Goal: Information Seeking & Learning: Check status

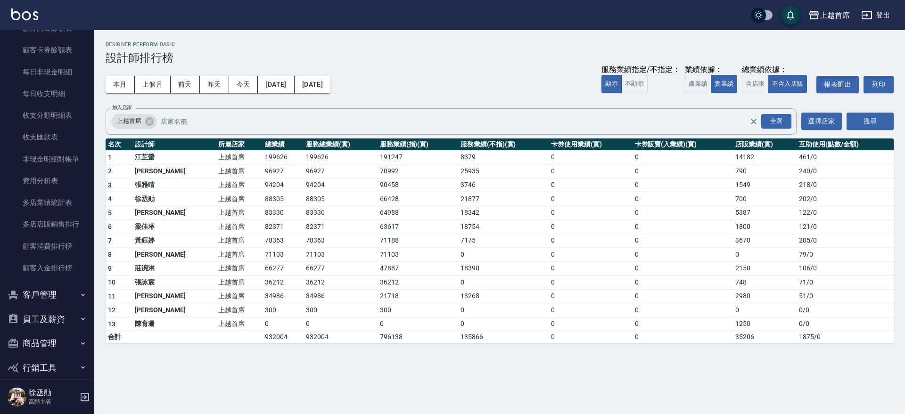
scroll to position [783, 0]
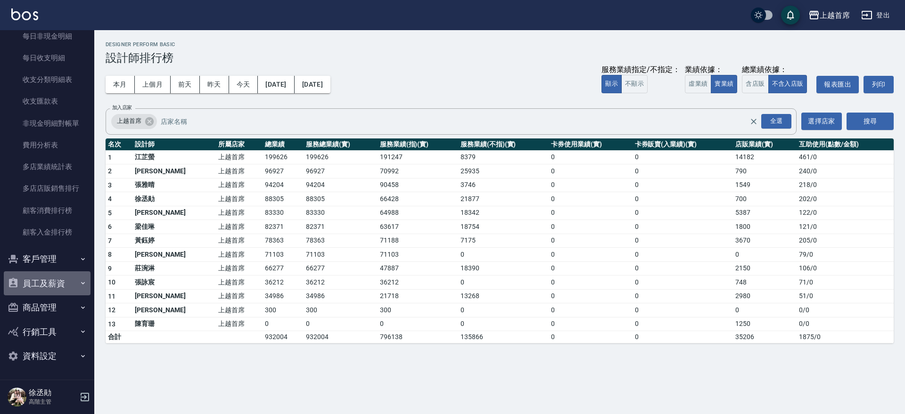
click at [63, 289] on button "員工及薪資" at bounding box center [47, 283] width 87 height 25
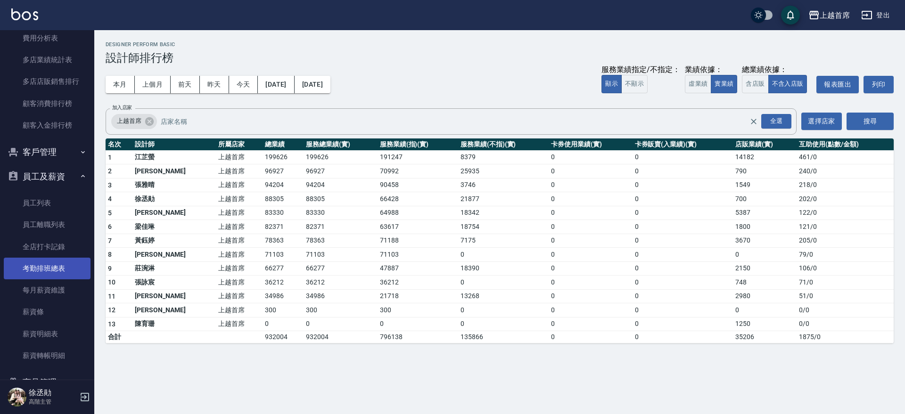
scroll to position [906, 0]
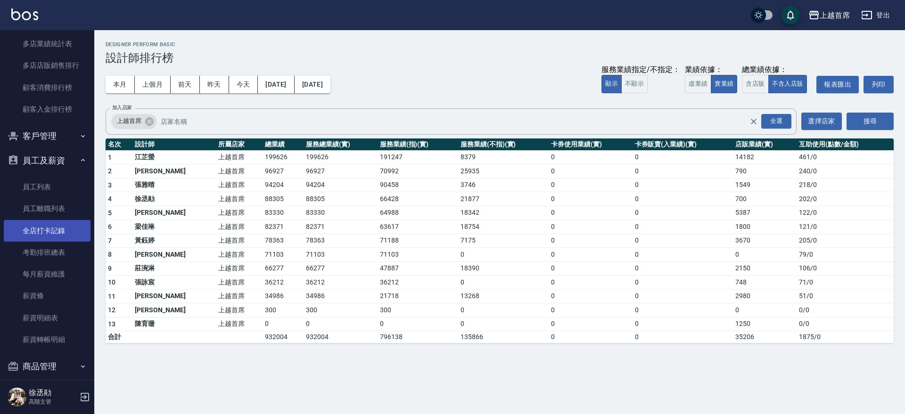
click at [70, 239] on link "全店打卡記錄" at bounding box center [47, 231] width 87 height 22
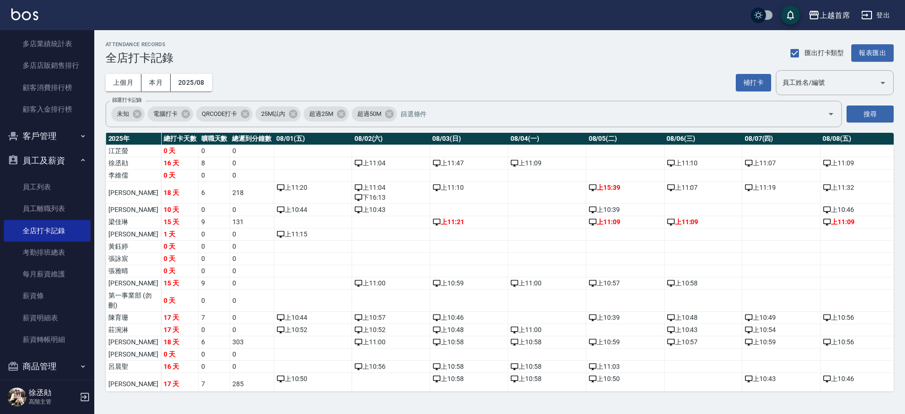
drag, startPoint x: 89, startPoint y: 329, endPoint x: 88, endPoint y: 352, distance: 23.6
click at [88, 352] on nav "櫃檯作業 打帳單 帳單列表 掛單列表 座位開單 營業儀表板 現金收支登錄 高階收支登錄 材料自購登錄 每日結帳 排班表 現場電腦打卡 掃碼打卡 預約管理 預約…" at bounding box center [47, 205] width 94 height 350
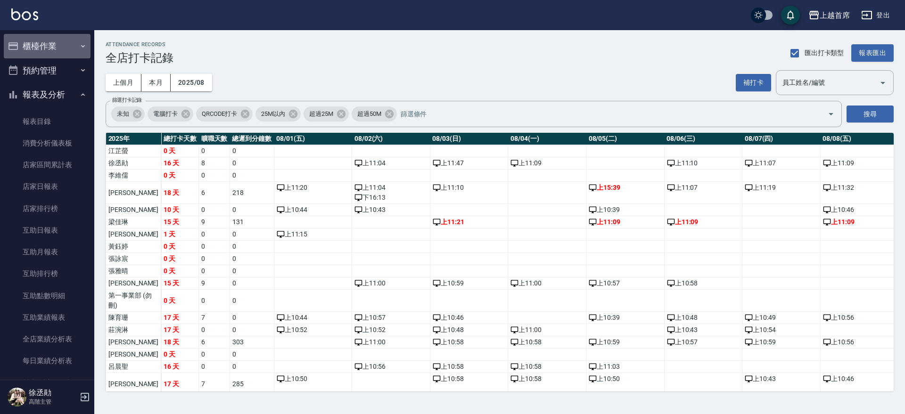
click at [60, 49] on button "櫃檯作業" at bounding box center [47, 46] width 87 height 25
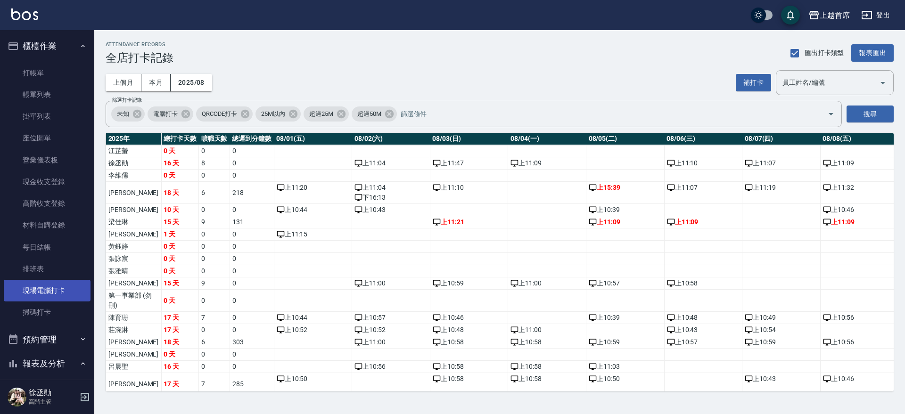
click at [40, 288] on link "現場電腦打卡" at bounding box center [47, 291] width 87 height 22
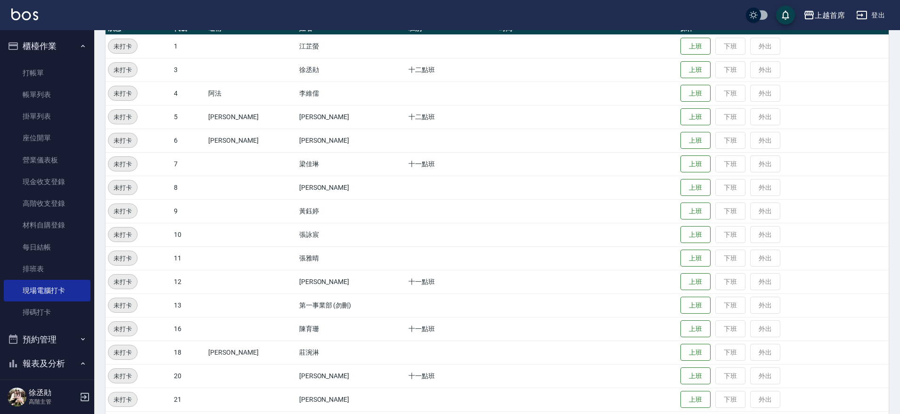
scroll to position [292, 0]
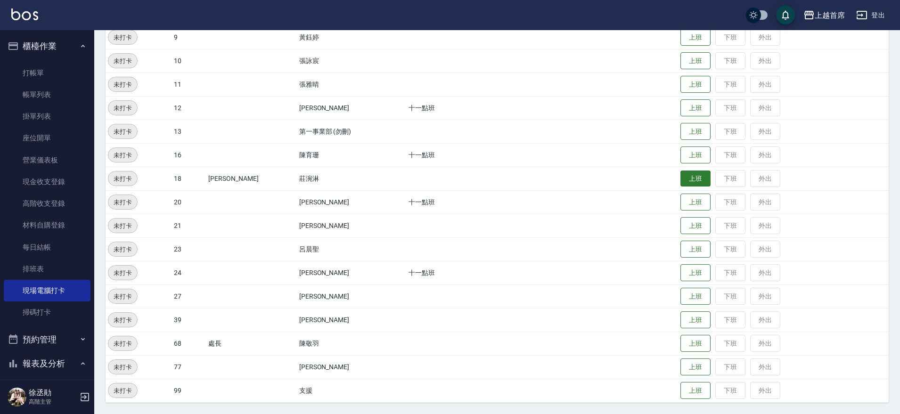
click at [681, 179] on button "上班" at bounding box center [696, 179] width 30 height 16
click at [685, 299] on button "上班" at bounding box center [696, 296] width 30 height 16
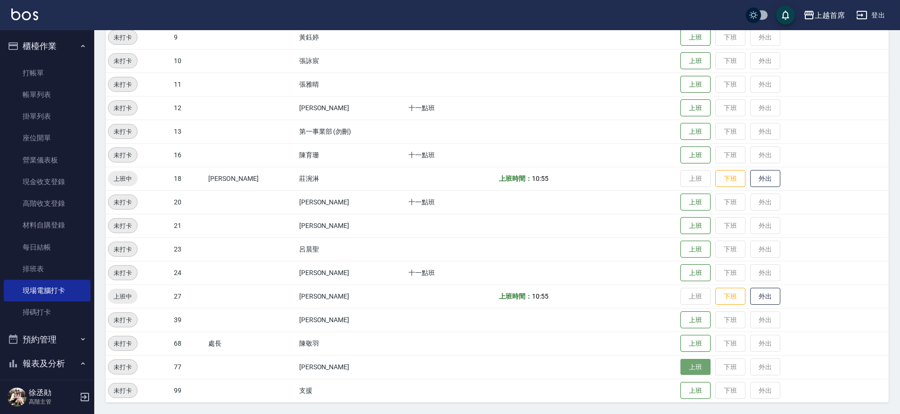
click at [681, 366] on button "上班" at bounding box center [696, 367] width 30 height 16
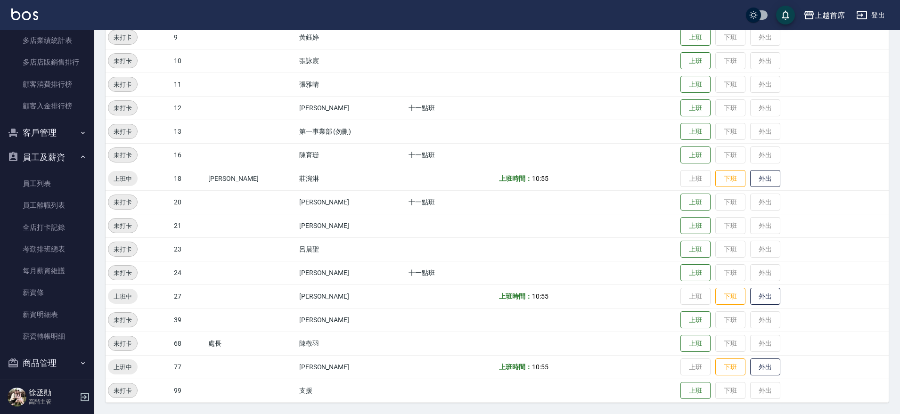
scroll to position [1234, 0]
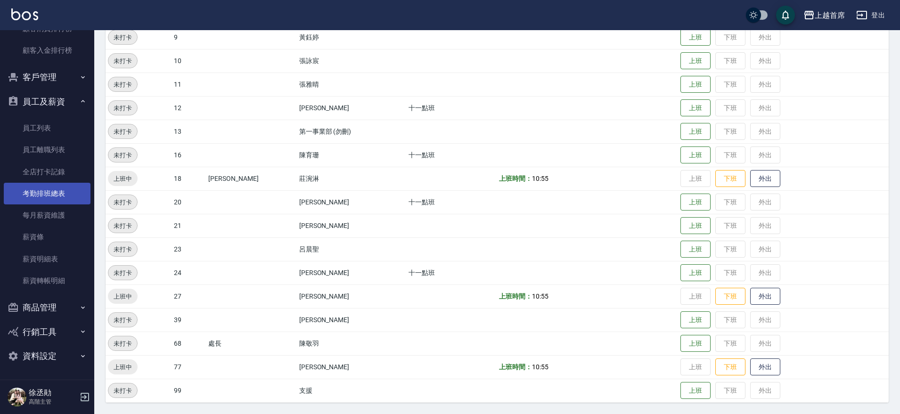
drag, startPoint x: 42, startPoint y: 177, endPoint x: 42, endPoint y: 192, distance: 14.6
click at [42, 178] on link "全店打卡記錄" at bounding box center [47, 172] width 87 height 22
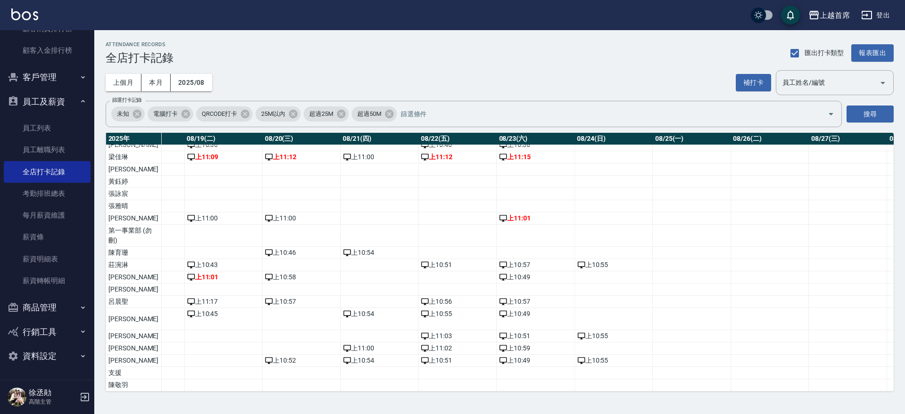
scroll to position [94, 1496]
click at [498, 214] on div "上 11:01" at bounding box center [534, 219] width 73 height 10
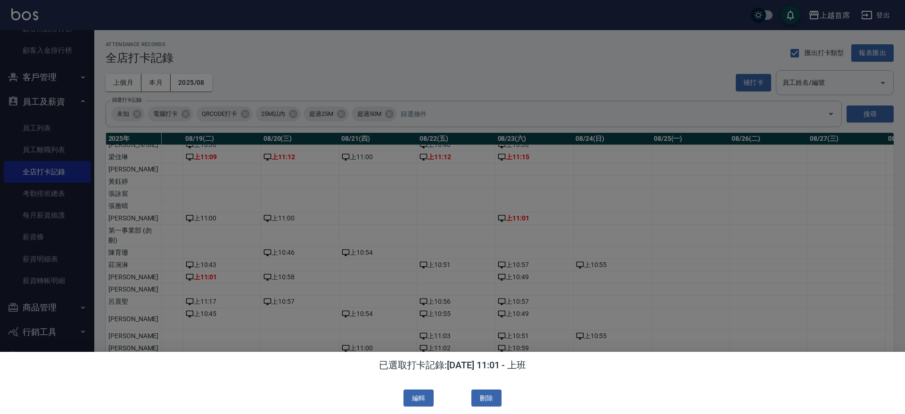
click at [444, 308] on div at bounding box center [452, 207] width 905 height 414
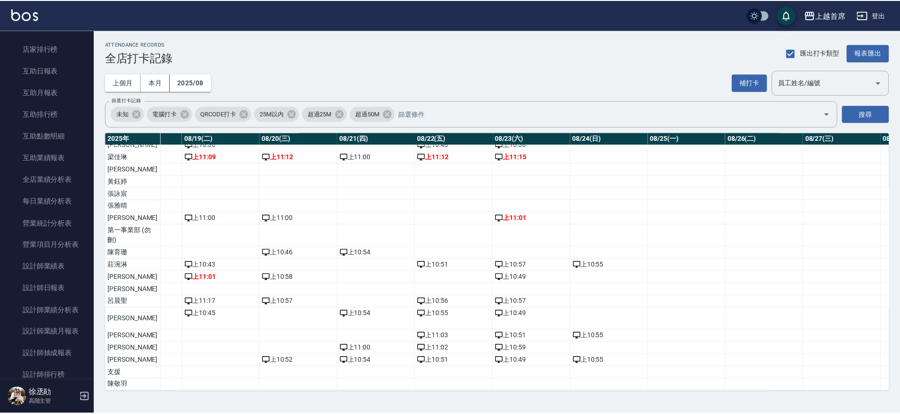
scroll to position [0, 0]
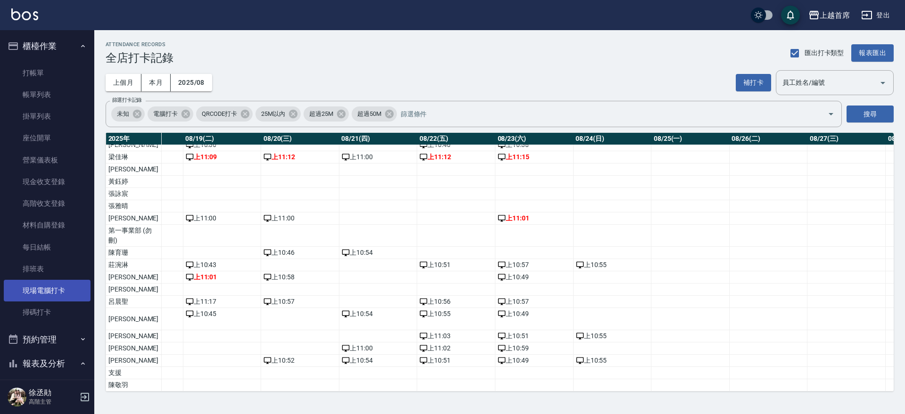
drag, startPoint x: 45, startPoint y: 291, endPoint x: 49, endPoint y: 295, distance: 5.7
click at [45, 292] on link "現場電腦打卡" at bounding box center [47, 291] width 87 height 22
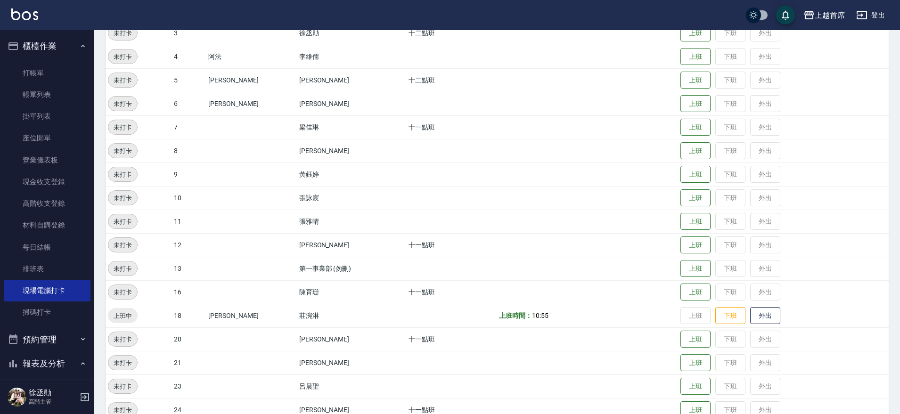
scroll to position [236, 0]
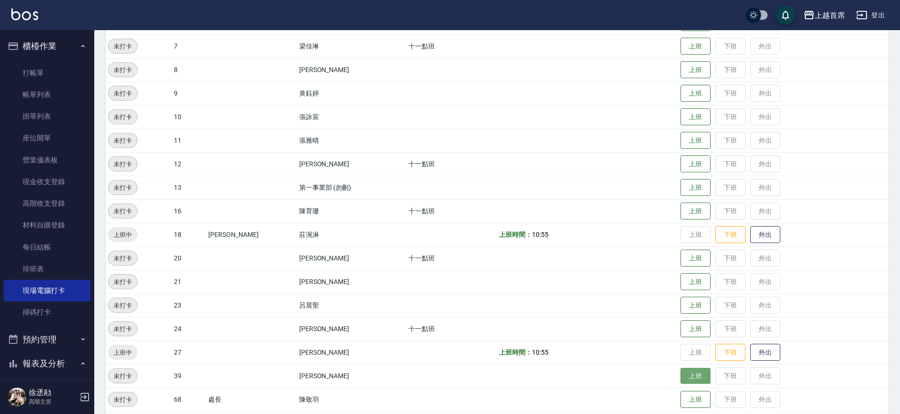
click at [689, 372] on button "上班" at bounding box center [696, 376] width 30 height 16
click at [681, 157] on button "上班" at bounding box center [696, 164] width 30 height 16
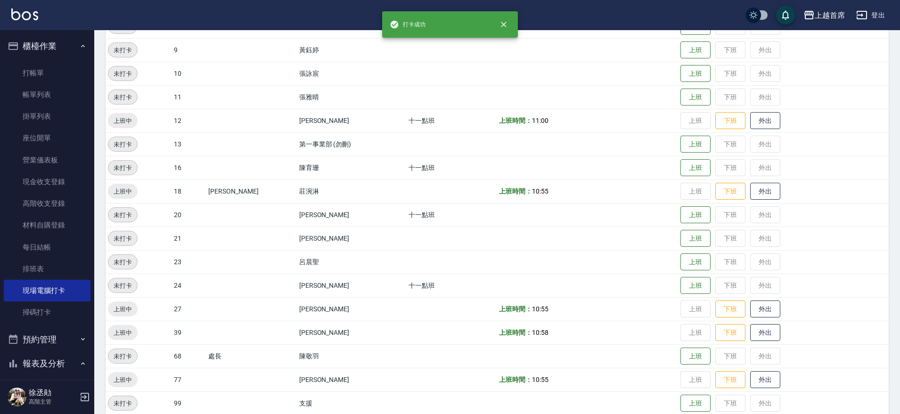
scroll to position [292, 0]
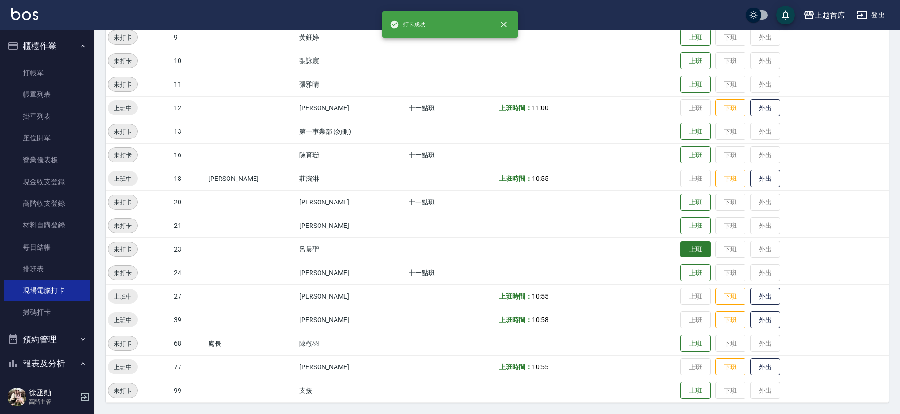
click at [688, 245] on button "上班" at bounding box center [696, 249] width 30 height 16
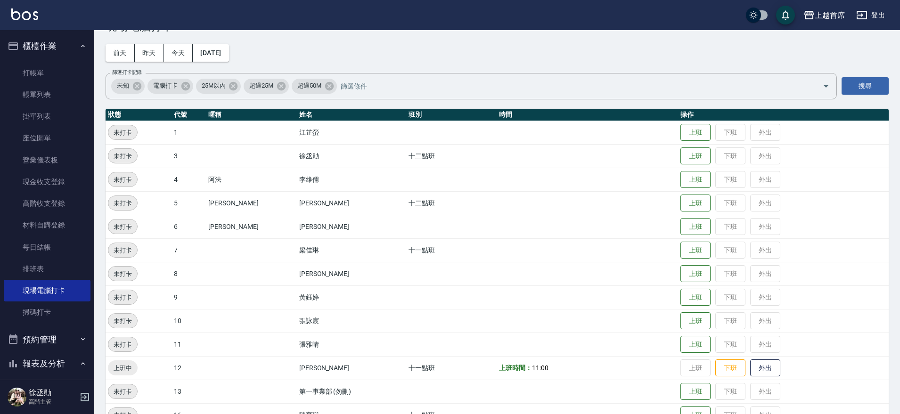
scroll to position [0, 0]
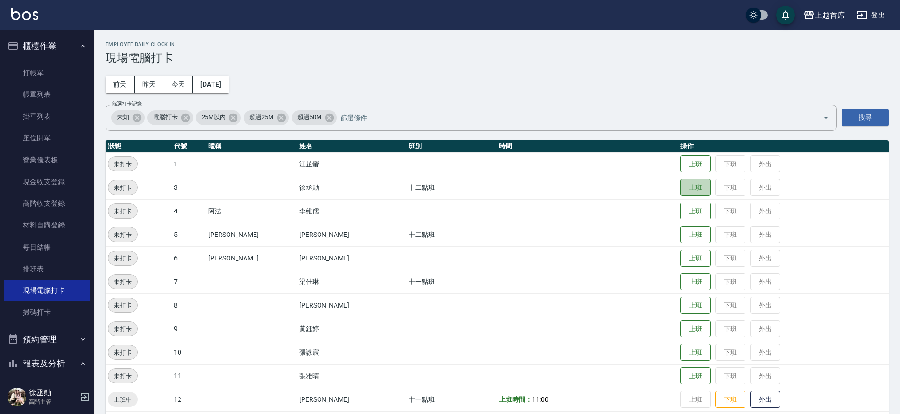
drag, startPoint x: 689, startPoint y: 184, endPoint x: 717, endPoint y: 204, distance: 34.1
click at [690, 184] on button "上班" at bounding box center [696, 187] width 30 height 17
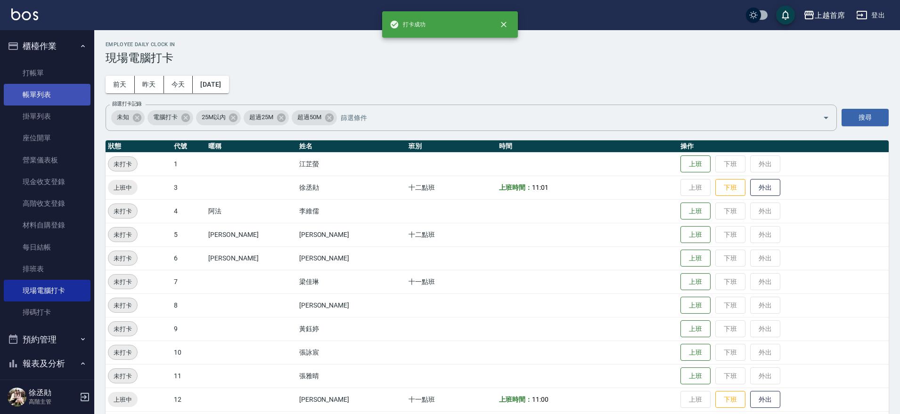
click at [36, 82] on link "打帳單" at bounding box center [47, 73] width 87 height 22
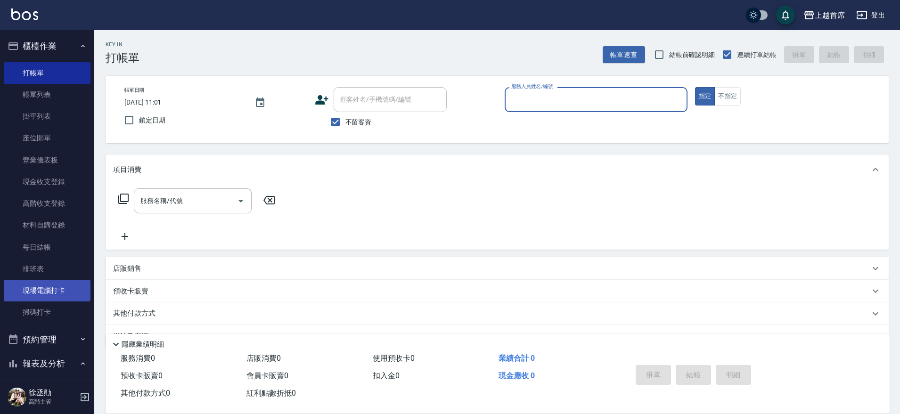
click at [40, 286] on link "現場電腦打卡" at bounding box center [47, 291] width 87 height 22
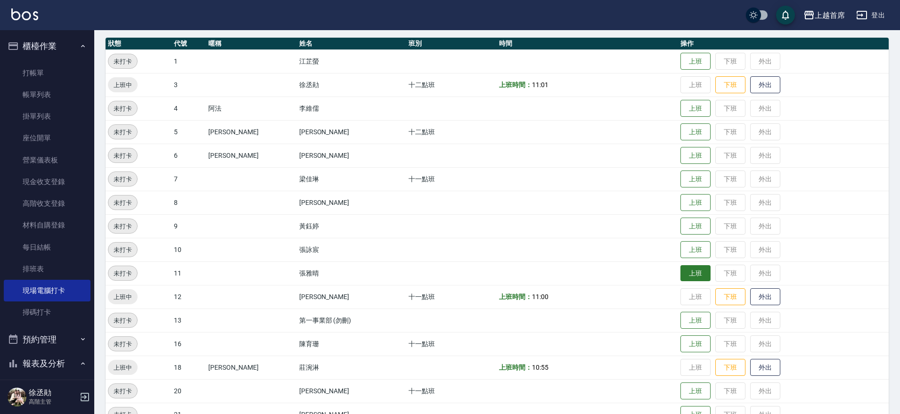
scroll to position [118, 0]
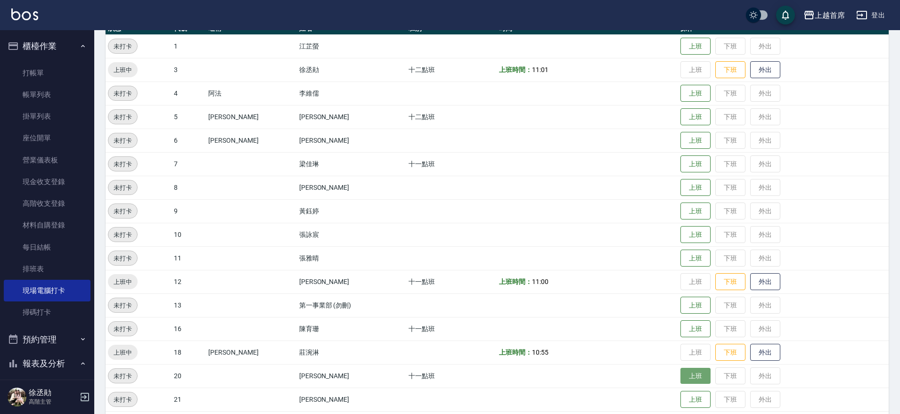
click at [688, 382] on button "上班" at bounding box center [696, 376] width 30 height 16
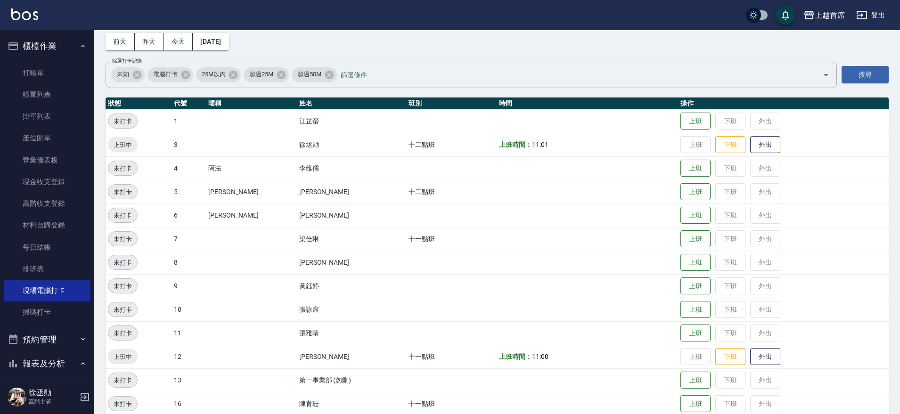
scroll to position [0, 0]
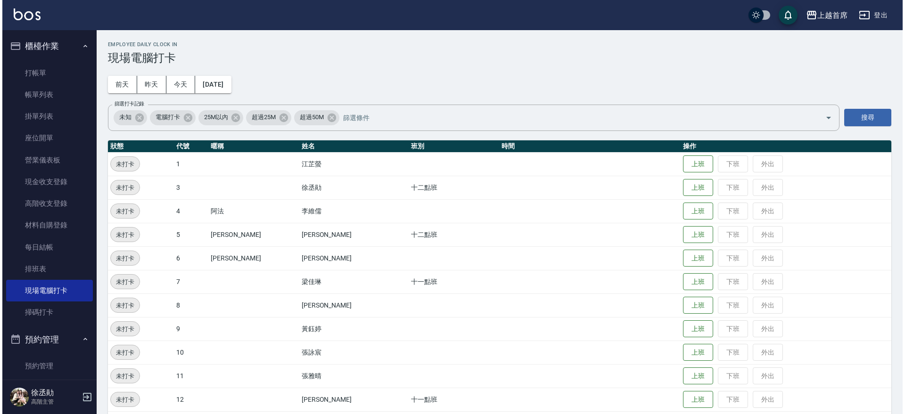
scroll to position [766, 0]
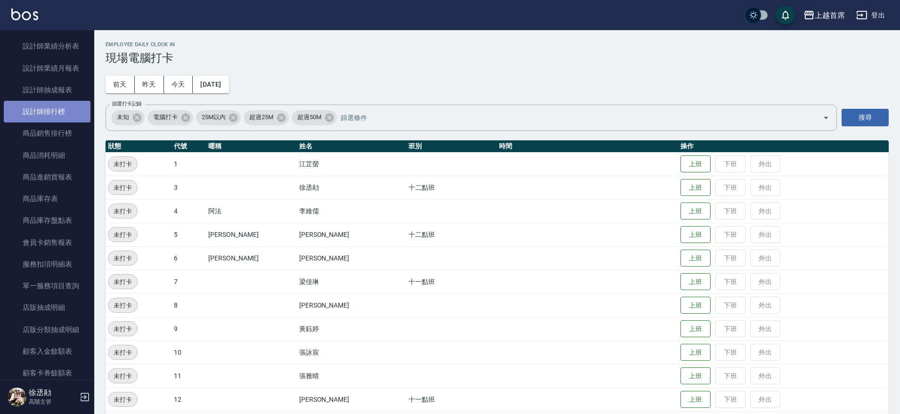
click at [60, 111] on link "設計師排行榜" at bounding box center [47, 112] width 87 height 22
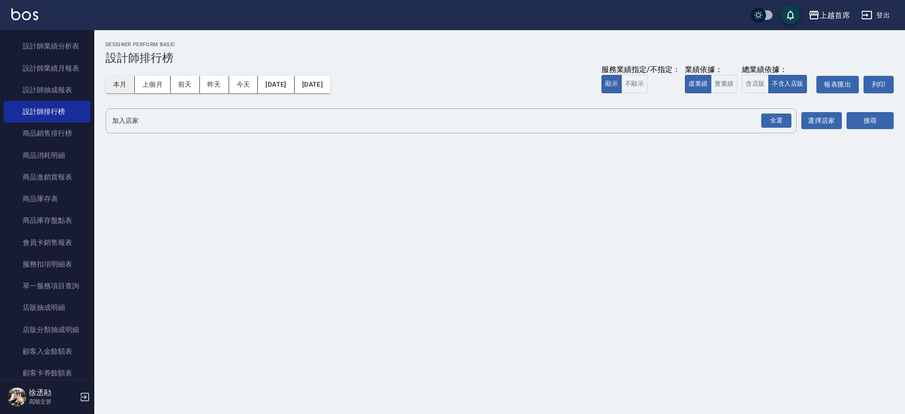
click at [116, 88] on button "本月" at bounding box center [120, 84] width 29 height 17
click at [722, 81] on button "實業績" at bounding box center [724, 84] width 26 height 18
drag, startPoint x: 745, startPoint y: 82, endPoint x: 772, endPoint y: 91, distance: 29.2
click at [747, 82] on button "含店販" at bounding box center [755, 84] width 26 height 18
click at [780, 113] on button "全選" at bounding box center [776, 121] width 34 height 18
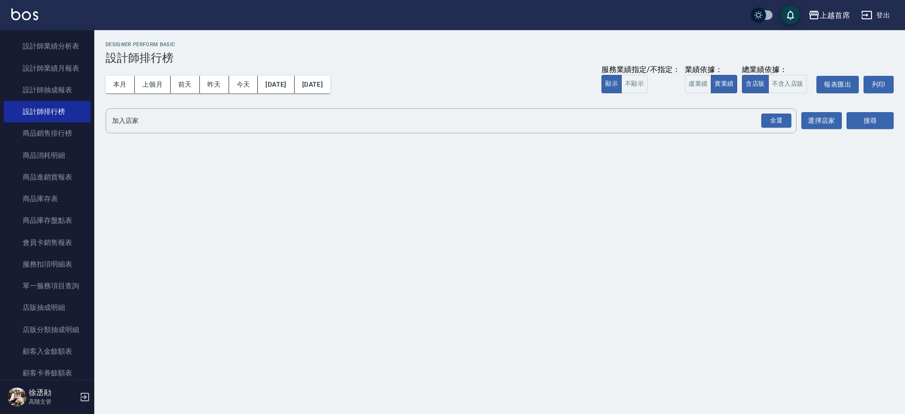
click at [897, 126] on div "上越首席 2025-08-01 - 2025-08-31 設計師排行榜 列印時間： 2025-08-24-11:30 Designer Perform Bas…" at bounding box center [499, 89] width 811 height 118
click at [889, 126] on button "搜尋" at bounding box center [869, 120] width 47 height 17
click at [881, 122] on button "搜尋" at bounding box center [869, 120] width 47 height 17
click at [781, 121] on div "全選" at bounding box center [776, 121] width 30 height 15
click at [882, 118] on button "搜尋" at bounding box center [869, 121] width 47 height 17
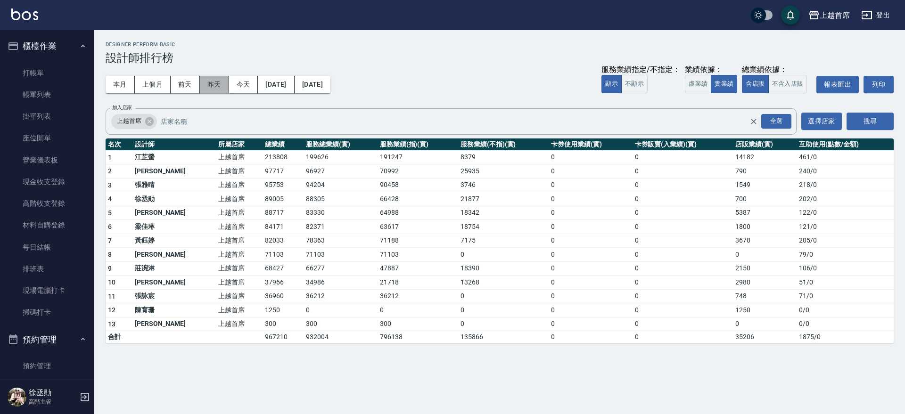
click at [220, 80] on button "昨天" at bounding box center [214, 84] width 29 height 17
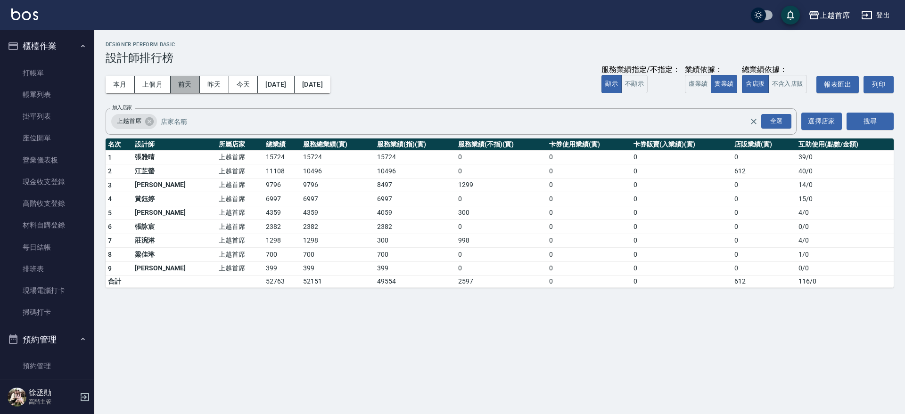
click at [191, 82] on button "前天" at bounding box center [185, 84] width 29 height 17
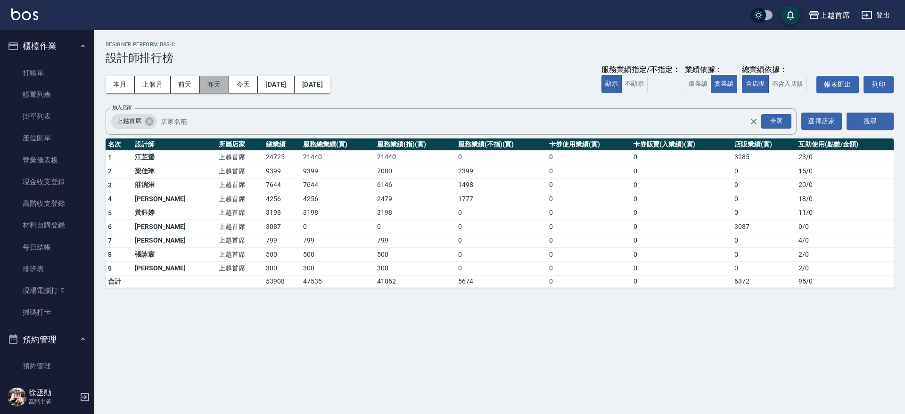
click at [215, 83] on button "昨天" at bounding box center [214, 84] width 29 height 17
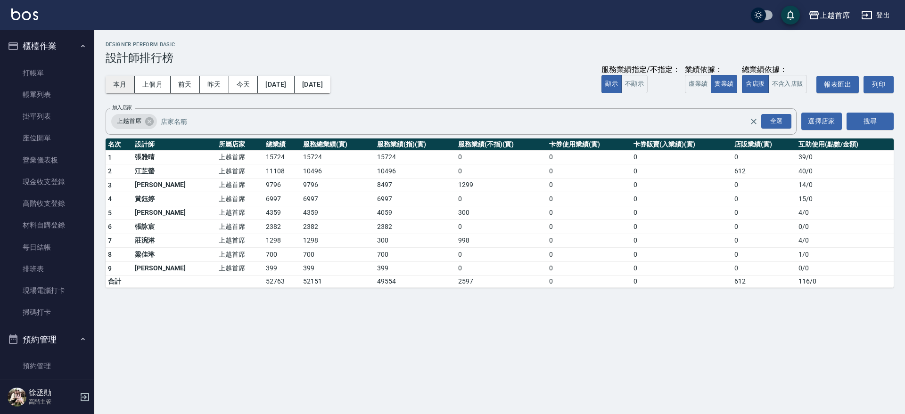
click at [108, 82] on button "本月" at bounding box center [120, 84] width 29 height 17
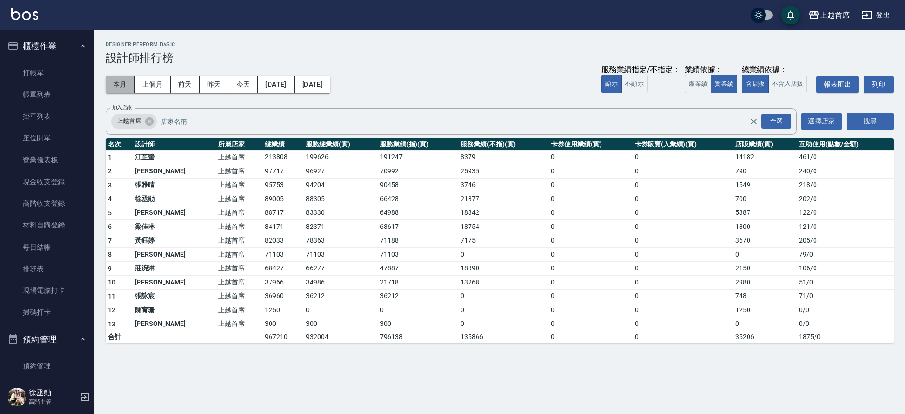
click at [118, 82] on button "本月" at bounding box center [120, 84] width 29 height 17
drag, startPoint x: 86, startPoint y: 108, endPoint x: 92, endPoint y: 109, distance: 5.8
click at [89, 114] on nav "櫃檯作業 打帳單 帳單列表 掛單列表 座位開單 營業儀表板 現金收支登錄 高階收支登錄 材料自購登錄 每日結帳 排班表 現場電腦打卡 掃碼打卡 預約管理 預約…" at bounding box center [47, 205] width 94 height 350
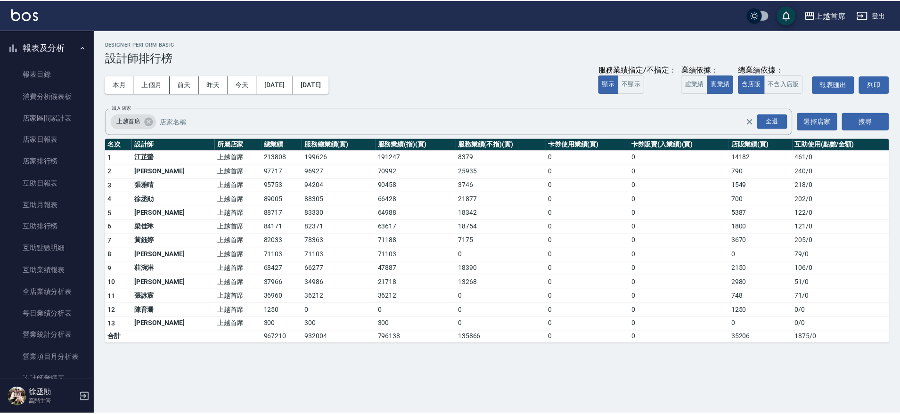
scroll to position [395, 0]
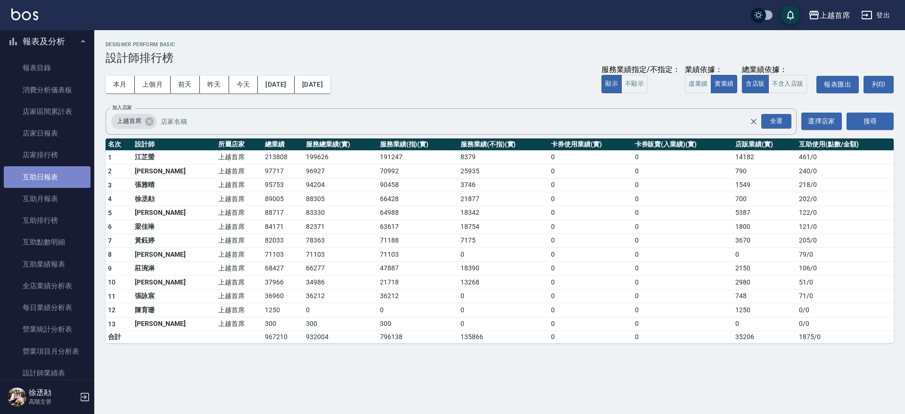
click at [58, 172] on link "互助日報表" at bounding box center [47, 177] width 87 height 22
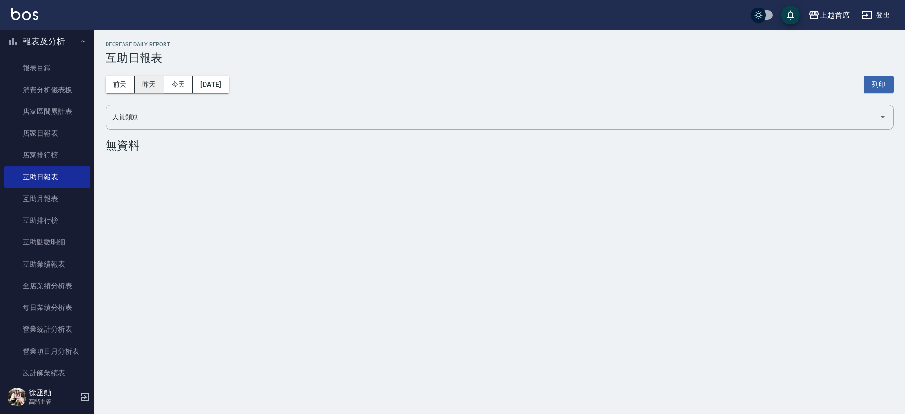
click at [148, 81] on button "昨天" at bounding box center [149, 84] width 29 height 17
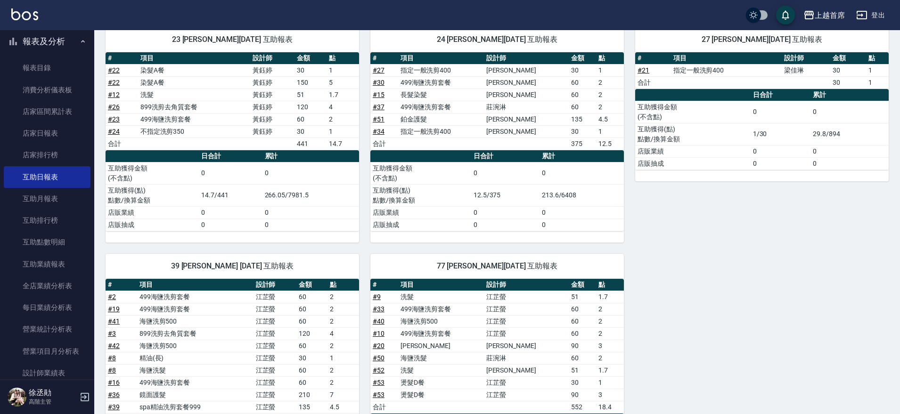
scroll to position [412, 0]
